Goal: Task Accomplishment & Management: Manage account settings

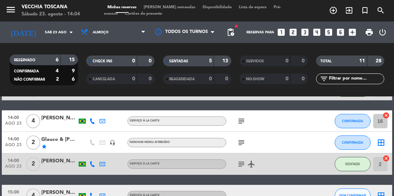
scroll to position [178, 0]
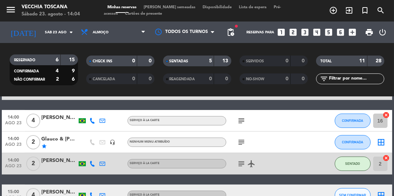
click at [383, 141] on icon "border_all" at bounding box center [381, 142] width 9 height 9
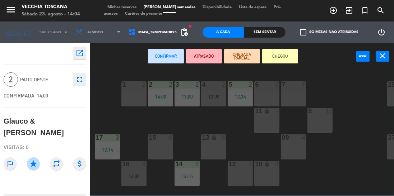
click at [266, 94] on div "6 2" at bounding box center [266, 93] width 25 height 25
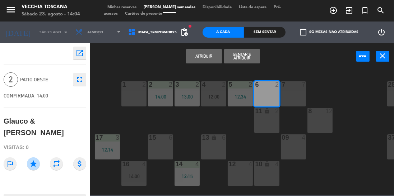
click at [245, 52] on button "Sentar e Atribuir" at bounding box center [242, 56] width 36 height 14
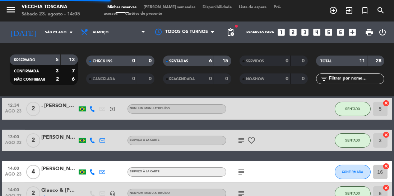
scroll to position [134, 0]
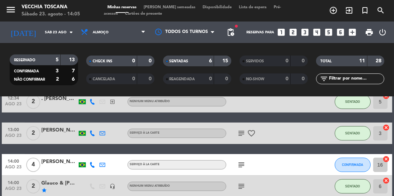
click at [388, 161] on icon "cancel" at bounding box center [386, 159] width 7 height 7
click at [380, 163] on icon "border_all" at bounding box center [381, 165] width 9 height 9
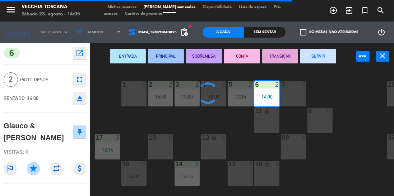
type textarea "R$1.680 | PAGBANK | 93474DF3-C334-4E72-95A0-670CF8EE7B33"
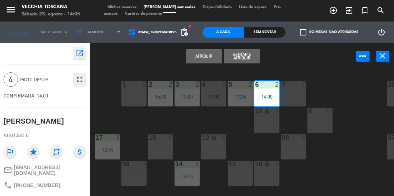
click at [296, 87] on div at bounding box center [293, 84] width 12 height 6
click at [261, 93] on div "6 2 14:00" at bounding box center [266, 93] width 25 height 25
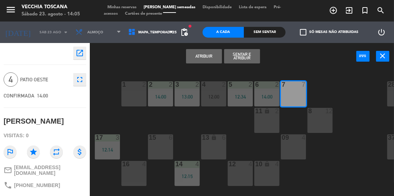
click at [240, 58] on button "Sentar e Atribuir" at bounding box center [242, 56] width 36 height 14
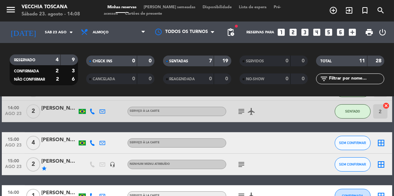
scroll to position [242, 0]
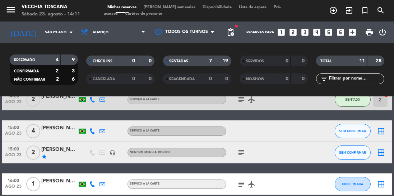
click at [337, 8] on icon "exit_to_app" at bounding box center [333, 10] width 9 height 9
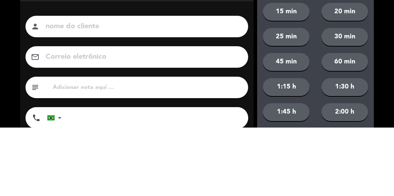
click at [147, 94] on input at bounding box center [142, 95] width 194 height 13
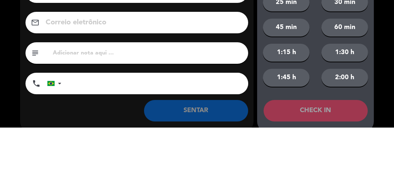
scroll to position [46, 0]
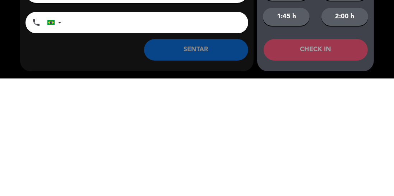
type input "[PERSON_NAME]"
click at [188, 140] on input "tel" at bounding box center [158, 141] width 179 height 22
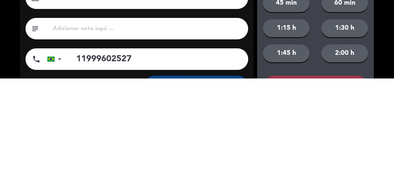
scroll to position [0, 0]
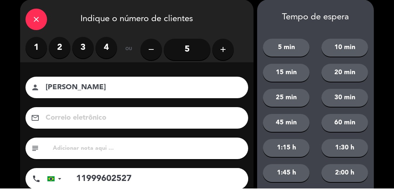
type input "11999602527"
click at [82, 54] on label "3" at bounding box center [83, 56] width 22 height 22
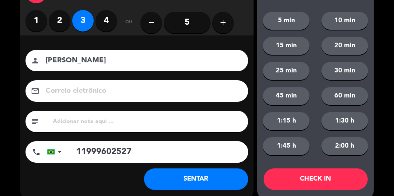
scroll to position [46, 0]
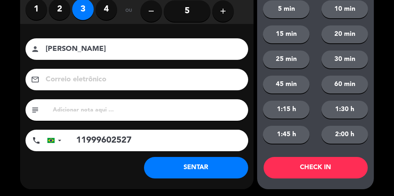
click at [218, 168] on button "SENTAR" at bounding box center [196, 168] width 104 height 22
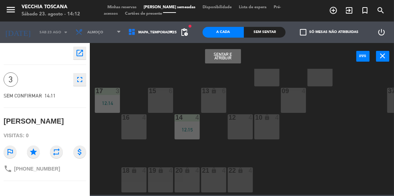
scroll to position [36, 0]
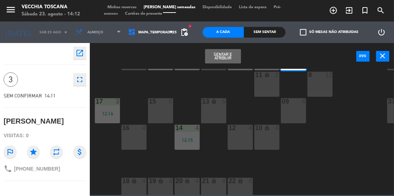
click at [159, 111] on div "15 6" at bounding box center [160, 110] width 25 height 25
click at [226, 57] on button "Sentar e Atribuir" at bounding box center [223, 56] width 36 height 14
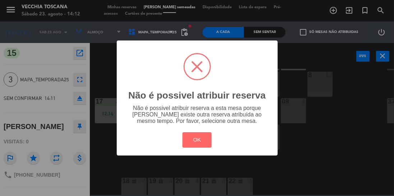
click at [202, 138] on button "OK" at bounding box center [196, 139] width 29 height 15
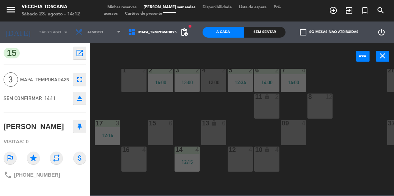
scroll to position [0, 0]
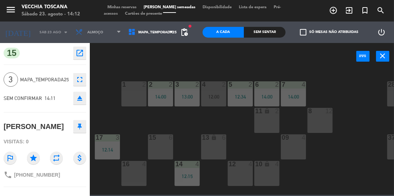
click at [157, 144] on div "15 6" at bounding box center [160, 147] width 25 height 25
click at [156, 142] on div "15 6" at bounding box center [160, 138] width 25 height 7
click at [162, 142] on div "15 6" at bounding box center [160, 147] width 25 height 25
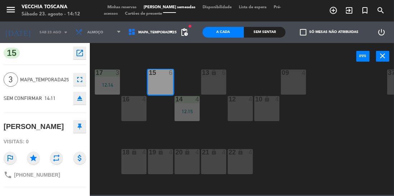
scroll to position [65, 0]
click at [161, 81] on div "15 6" at bounding box center [160, 81] width 25 height 25
click at [160, 78] on div "15 6" at bounding box center [160, 81] width 25 height 25
click at [159, 81] on div "15 6" at bounding box center [160, 81] width 25 height 25
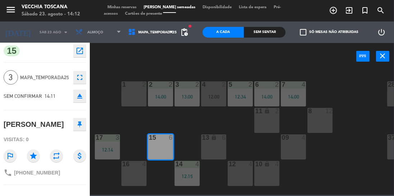
scroll to position [0, 0]
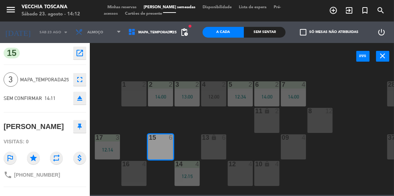
click at [108, 103] on div "1 2 2 2 14:00 3 2 13:00 4 2 12:00 5 2 12:34 6 2 14:00 7 4 14:00 23 12 27 2 26 2…" at bounding box center [244, 132] width 300 height 126
click at [159, 145] on div "15 6" at bounding box center [160, 147] width 25 height 25
click at [159, 151] on div "15 6" at bounding box center [160, 147] width 25 height 25
click at [51, 99] on span "14:11" at bounding box center [50, 98] width 11 height 6
click at [79, 98] on icon "eject" at bounding box center [79, 98] width 9 height 9
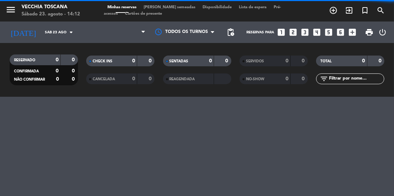
click at [84, 99] on div "menu Vecchia Toscana Sábado 23. agosto - 14:12 Minhas reservas Mesas semeadas D…" at bounding box center [197, 98] width 394 height 196
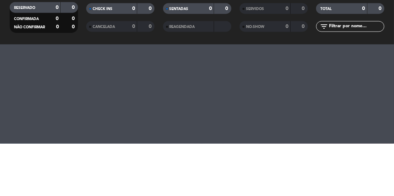
click at [380, 92] on div "RESERVADO 0 0 CONFIRMADA 0 0 NÃO CONFIRMAR 0 0 CHECK INS 0 0 CANCELADA 0 0 SENT…" at bounding box center [197, 70] width 394 height 54
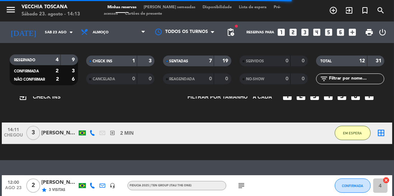
scroll to position [41, 0]
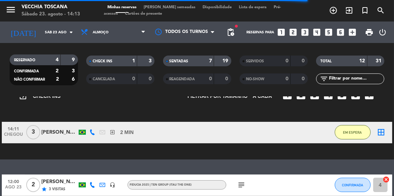
click at [381, 131] on icon "border_all" at bounding box center [381, 132] width 9 height 9
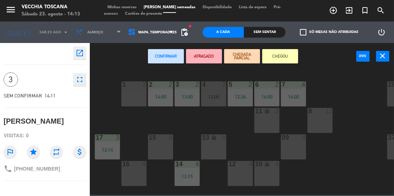
click at [162, 146] on div "15 6" at bounding box center [160, 147] width 25 height 25
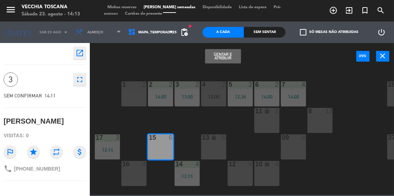
click at [231, 58] on button "Sentar e Atribuir" at bounding box center [223, 56] width 36 height 14
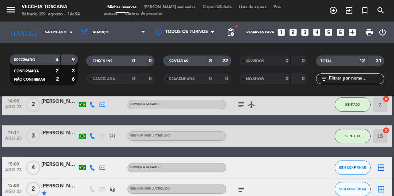
scroll to position [273, 0]
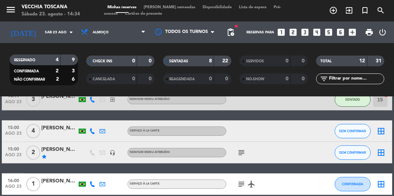
click at [244, 150] on icon "subject" at bounding box center [241, 153] width 9 height 9
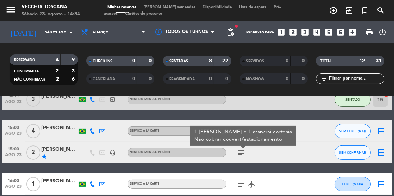
click at [238, 156] on icon "subject" at bounding box center [241, 153] width 9 height 9
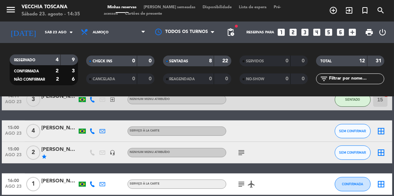
click at [231, 189] on div "subject airplanemode_active" at bounding box center [256, 184] width 60 height 21
click at [240, 187] on icon "subject" at bounding box center [241, 184] width 9 height 9
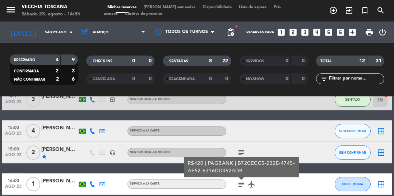
click at [240, 187] on icon "subject" at bounding box center [241, 184] width 9 height 9
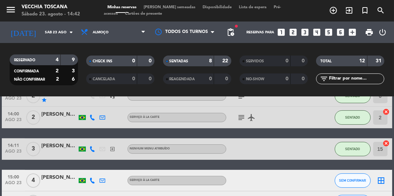
scroll to position [223, 0]
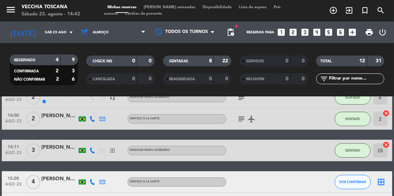
click at [337, 12] on icon "exit_to_app" at bounding box center [333, 10] width 9 height 9
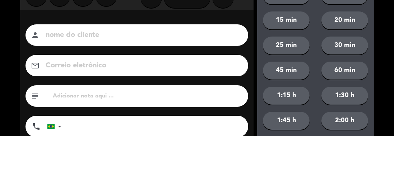
click at [205, 99] on input at bounding box center [142, 95] width 194 height 13
click at [212, 90] on input at bounding box center [142, 95] width 194 height 13
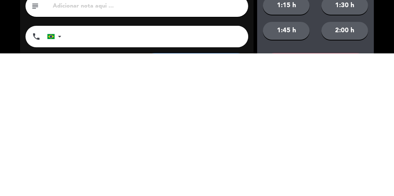
type input "[PERSON_NAME]"
click at [188, 183] on input "tel" at bounding box center [158, 180] width 179 height 22
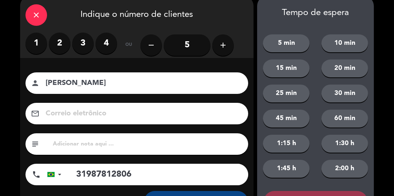
scroll to position [10, 0]
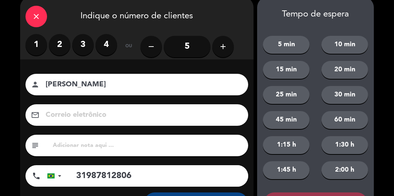
type input "31987812806"
click at [59, 42] on label "2" at bounding box center [60, 45] width 22 height 22
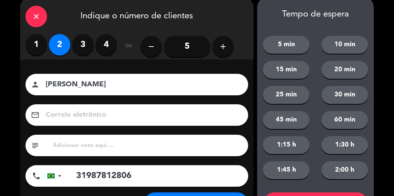
scroll to position [11, 0]
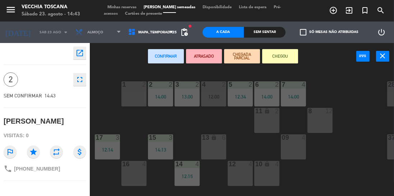
click at [218, 93] on div "4 2 12:00" at bounding box center [213, 93] width 25 height 25
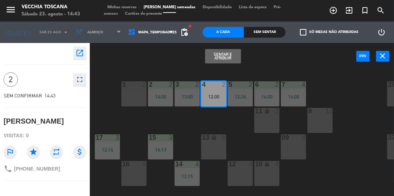
click at [231, 58] on button "Sentar e Atribuir" at bounding box center [223, 56] width 36 height 14
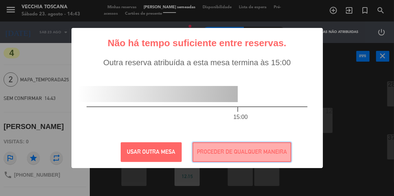
click at [273, 162] on button "PROCEDER DE QUALQUER MANEIRA" at bounding box center [241, 152] width 99 height 20
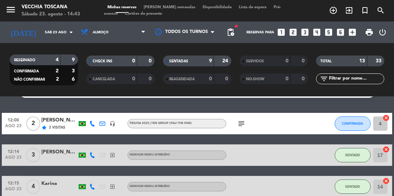
scroll to position [15, 0]
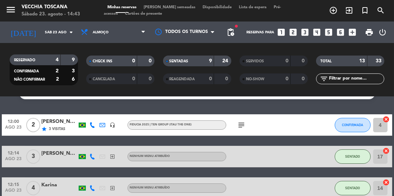
click at [385, 121] on icon "cancel" at bounding box center [386, 119] width 7 height 7
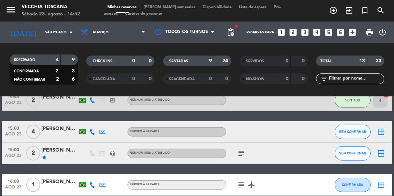
scroll to position [305, 0]
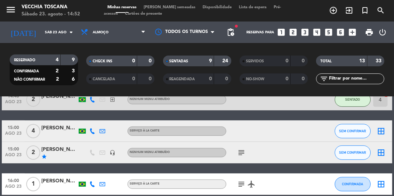
click at [242, 164] on div "12:00 ago 23 2 [PERSON_NAME] [PERSON_NAME] star 3 Visitas headset_mic Fiducia 2…" at bounding box center [197, 10] width 390 height 370
click at [243, 151] on icon "subject" at bounding box center [241, 153] width 9 height 9
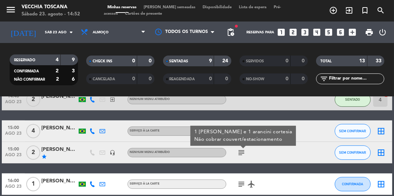
click at [238, 151] on icon "subject" at bounding box center [241, 153] width 9 height 9
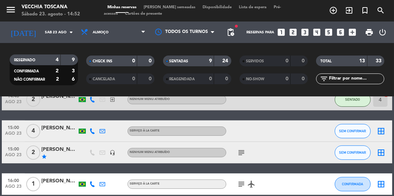
click at [245, 153] on icon "subject" at bounding box center [241, 153] width 9 height 9
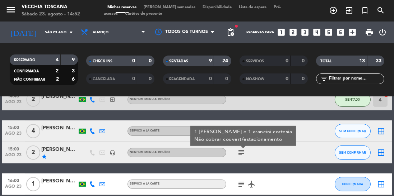
click at [239, 155] on icon "subject" at bounding box center [241, 153] width 9 height 9
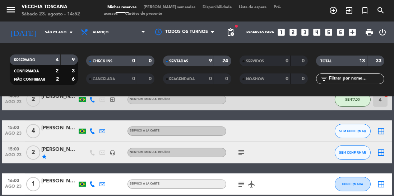
click at [241, 181] on icon "subject" at bounding box center [241, 184] width 9 height 9
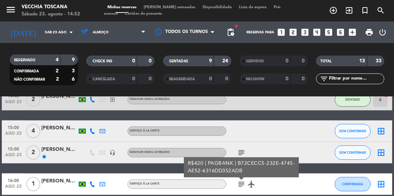
click at [240, 184] on icon "subject" at bounding box center [241, 184] width 9 height 9
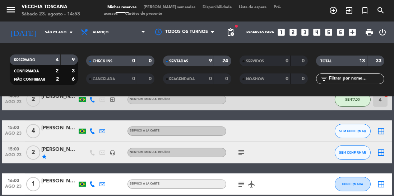
click at [240, 186] on icon "subject" at bounding box center [241, 184] width 9 height 9
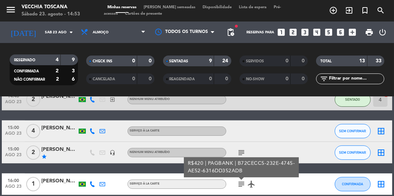
click at [244, 186] on icon "subject" at bounding box center [241, 184] width 9 height 9
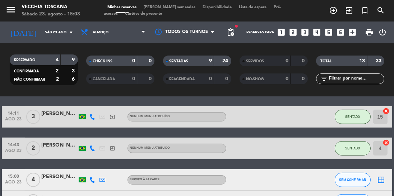
scroll to position [258, 0]
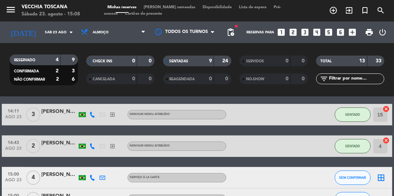
click at [296, 134] on div "12:00 ago 23 2 [PERSON_NAME] [PERSON_NAME] star 3 Visitas headset_mic Fiducia 2…" at bounding box center [197, 57] width 390 height 370
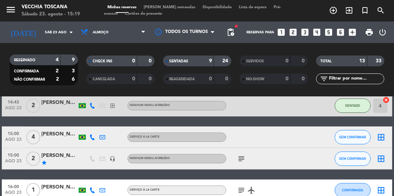
scroll to position [305, 0]
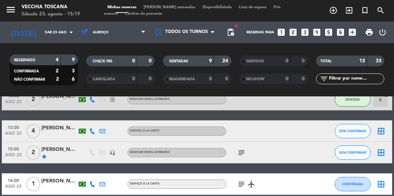
click at [179, 156] on div "Nenhum menu atribuído" at bounding box center [176, 152] width 99 height 9
click at [46, 138] on div at bounding box center [59, 135] width 36 height 6
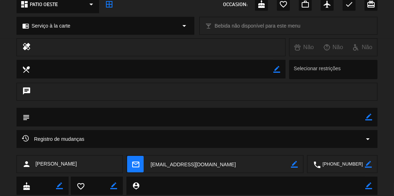
scroll to position [111, 0]
